Goal: Obtain resource: Obtain resource

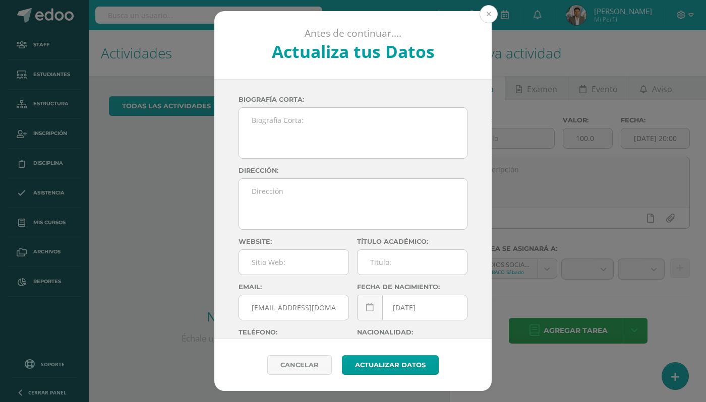
click at [486, 16] on button at bounding box center [488, 14] width 18 height 18
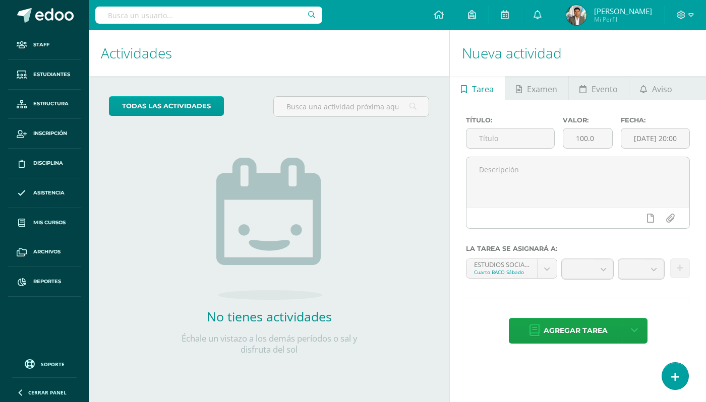
click at [225, 11] on input "text" at bounding box center [208, 15] width 227 height 17
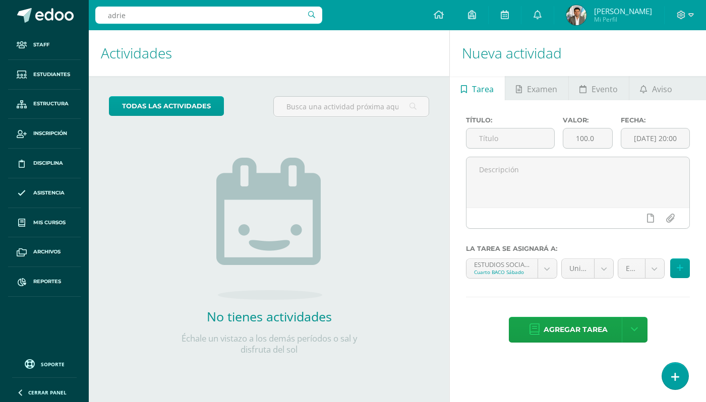
type input "[PERSON_NAME]"
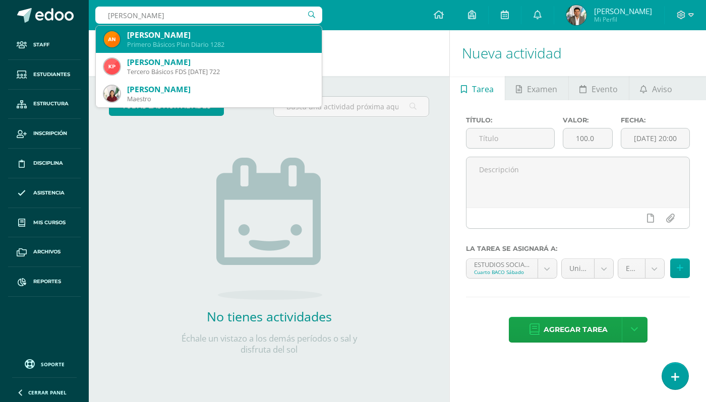
click at [228, 48] on div "Primero Básicos Plan Diario 1282" at bounding box center [220, 44] width 187 height 9
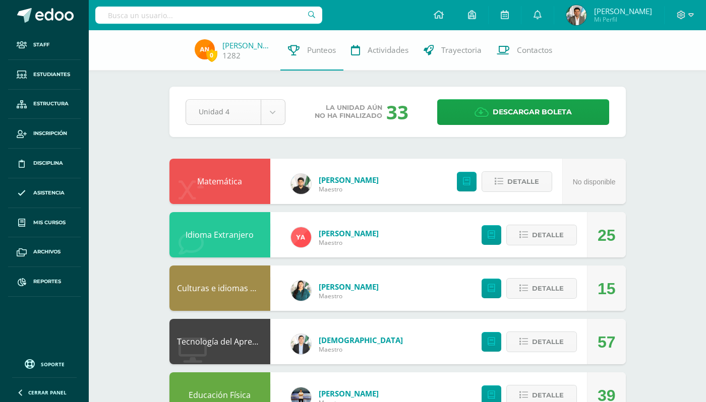
click at [274, 110] on body "Staff Estudiantes Estructura Inscripción Disciplina Asistencia Mis cursos Archi…" at bounding box center [353, 352] width 706 height 705
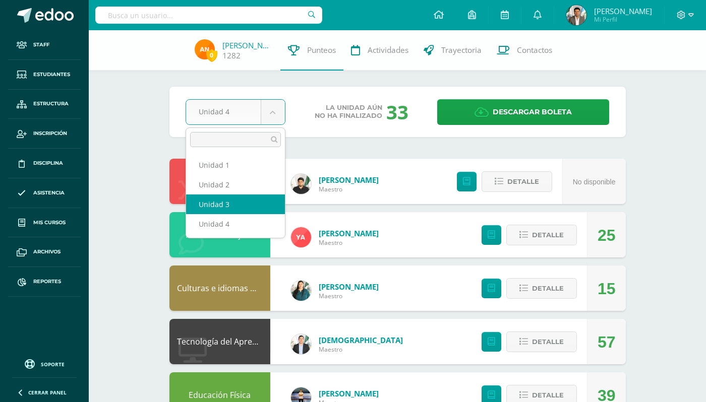
select select "Unidad 3"
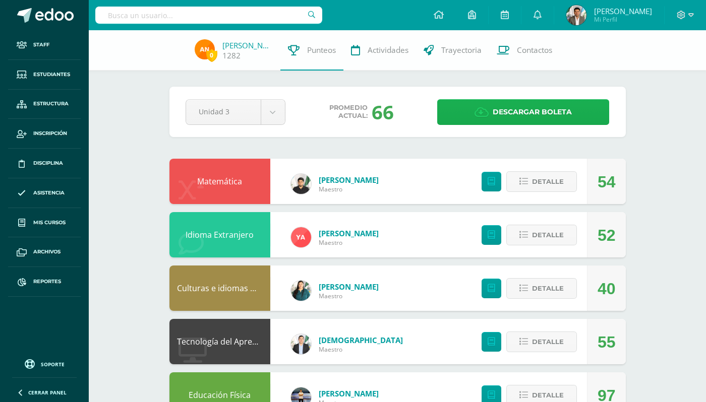
click at [503, 110] on span "Descargar boleta" at bounding box center [532, 112] width 79 height 25
click at [270, 102] on body "Staff Estudiantes Estructura Inscripción Disciplina Asistencia Mis cursos Archi…" at bounding box center [353, 352] width 706 height 705
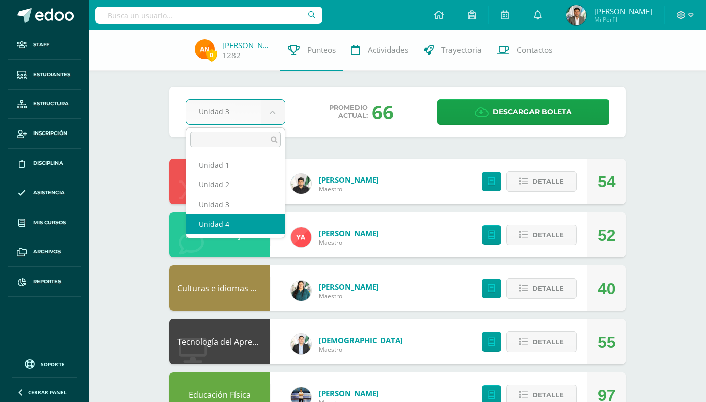
select select "Unidad 4"
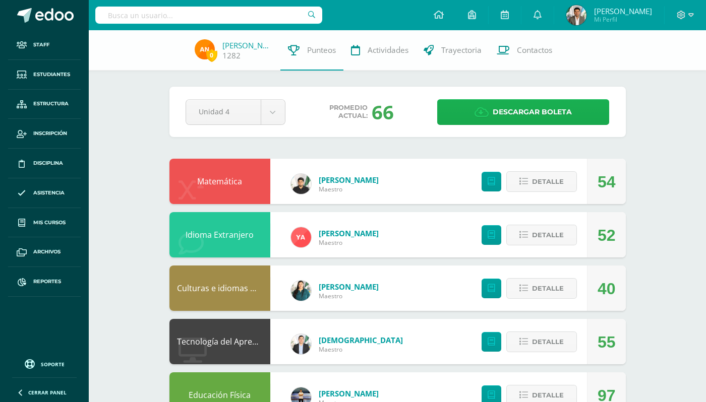
click at [512, 115] on span "Descargar boleta" at bounding box center [532, 112] width 79 height 25
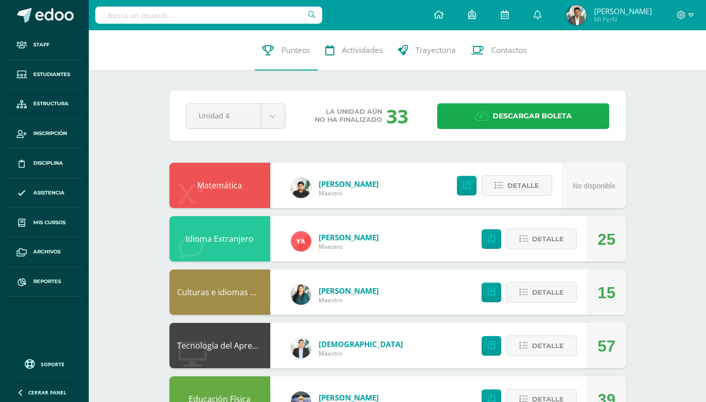
click at [524, 116] on span "Descargar boleta" at bounding box center [532, 116] width 79 height 25
